Goal: Download file/media

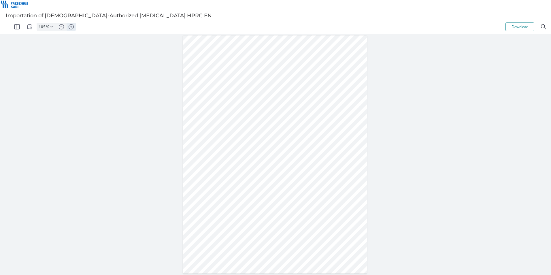
click at [74, 24] on button "Zoom in" at bounding box center [71, 27] width 9 height 8
click at [73, 24] on img "Zoom in" at bounding box center [71, 26] width 5 height 5
type input "205"
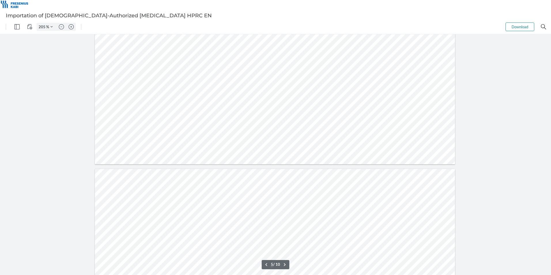
type input "6"
click at [518, 25] on button "Download" at bounding box center [520, 26] width 29 height 9
click at [513, 29] on button "Download" at bounding box center [520, 26] width 29 height 9
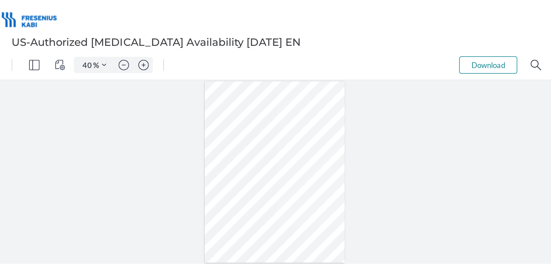
type input "105"
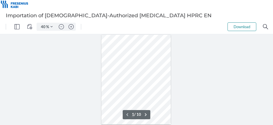
type input "105"
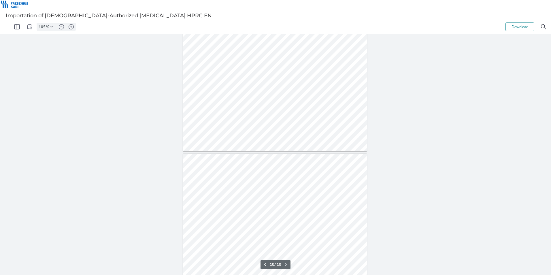
scroll to position [2066, 0]
type input "6"
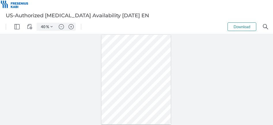
type input "105"
